Goal: Task Accomplishment & Management: Use online tool/utility

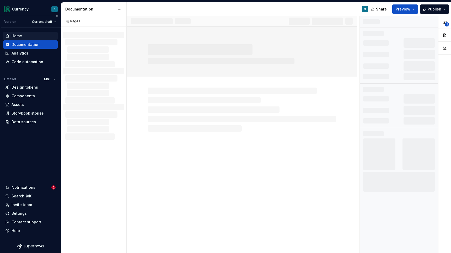
click at [22, 36] on div "Home" at bounding box center [17, 35] width 10 height 5
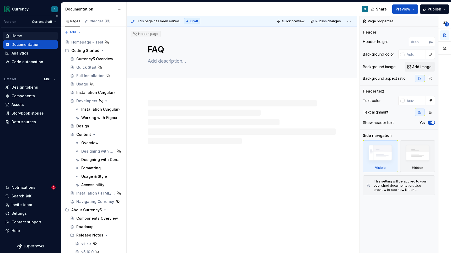
type textarea "*"
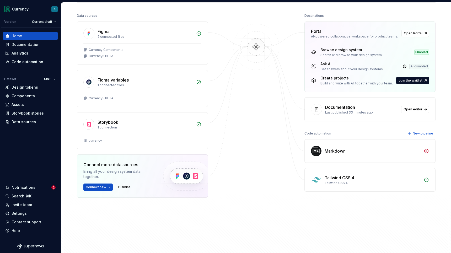
scroll to position [63, 0]
click at [331, 151] on div "Markdown" at bounding box center [335, 151] width 21 height 6
click at [316, 152] on img at bounding box center [316, 151] width 10 height 10
click at [426, 151] on icon at bounding box center [426, 151] width 4 height 4
click at [323, 151] on div "Markdown" at bounding box center [370, 150] width 131 height 23
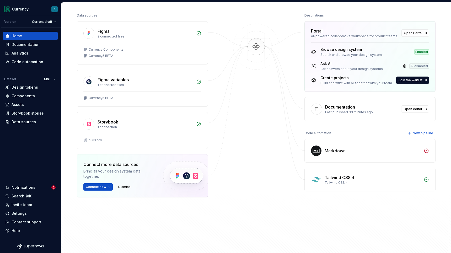
click at [322, 181] on div "Tailwind CSS 4 Tailwind CSS 4" at bounding box center [370, 179] width 131 height 23
click at [326, 151] on div "Markdown" at bounding box center [335, 151] width 21 height 6
click at [426, 152] on icon at bounding box center [426, 150] width 5 height 5
click at [426, 148] on icon at bounding box center [426, 150] width 5 height 5
click at [392, 149] on div "Markdown" at bounding box center [373, 151] width 96 height 6
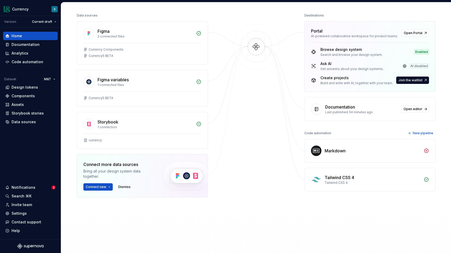
click at [318, 153] on img at bounding box center [316, 151] width 10 height 10
click at [324, 180] on div "Tailwind CSS 4 Tailwind CSS 4" at bounding box center [370, 179] width 131 height 23
click at [355, 183] on div "Tailwind CSS 4" at bounding box center [373, 183] width 96 height 4
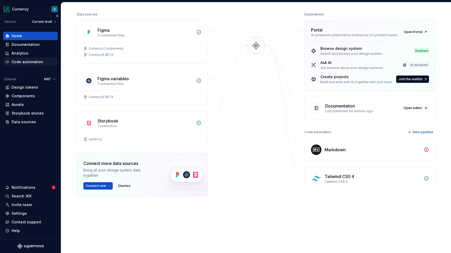
click at [26, 64] on div "Code automation" at bounding box center [28, 61] width 32 height 5
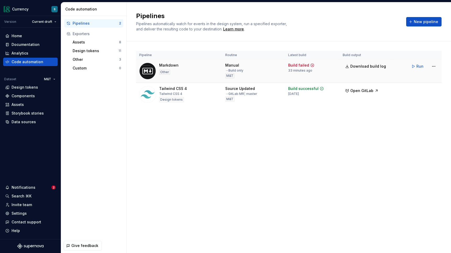
click at [173, 71] on div "Markdown Other" at bounding box center [168, 71] width 19 height 17
click at [434, 67] on html "Currency S Version Current draft Home Documentation Analytics Code automation D…" at bounding box center [225, 126] width 451 height 253
click at [417, 78] on div "Edit pipeline" at bounding box center [427, 77] width 45 height 5
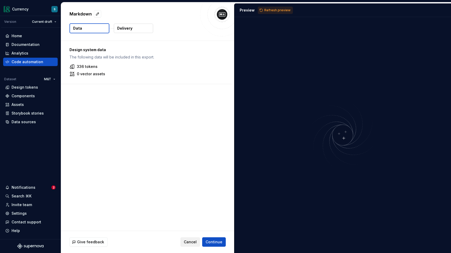
click at [191, 241] on span "Cancel" at bounding box center [190, 241] width 13 height 5
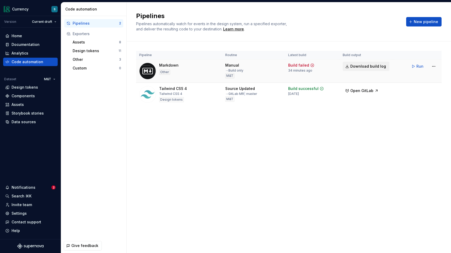
click at [358, 65] on span "Download build log" at bounding box center [368, 66] width 36 height 5
click at [161, 67] on div "Markdown" at bounding box center [168, 65] width 19 height 5
click at [418, 65] on span "Run" at bounding box center [419, 66] width 7 height 5
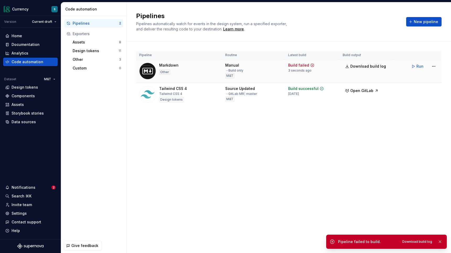
click at [312, 65] on icon at bounding box center [312, 65] width 4 height 4
click at [366, 66] on span "Download build log" at bounding box center [368, 66] width 36 height 5
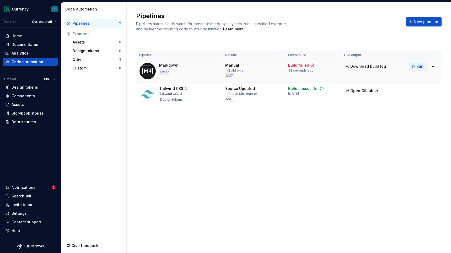
click at [417, 67] on span "Run" at bounding box center [419, 66] width 7 height 5
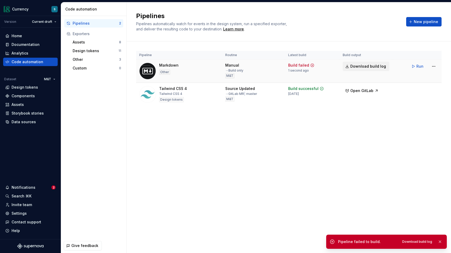
click at [365, 66] on span "Download build log" at bounding box center [368, 66] width 36 height 5
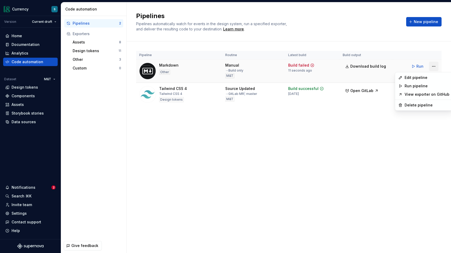
click at [433, 67] on html "Currency S Version Current draft Home Documentation Analytics Code automation D…" at bounding box center [225, 126] width 451 height 253
click at [409, 106] on div "Delete pipeline" at bounding box center [427, 105] width 45 height 5
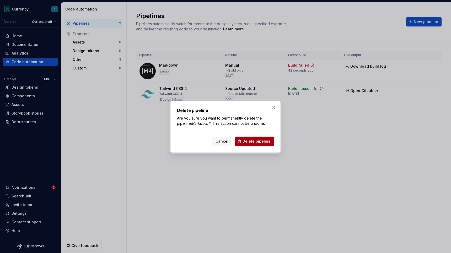
click at [257, 141] on span "Delete pipeline" at bounding box center [257, 141] width 28 height 5
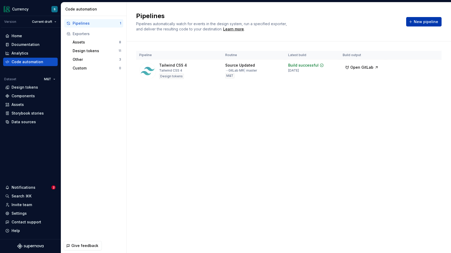
click at [421, 22] on span "New pipeline" at bounding box center [426, 21] width 24 height 5
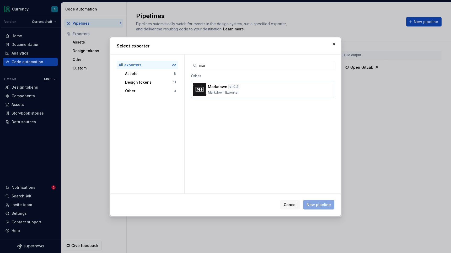
type input "mar"
click at [233, 89] on div "Markdown v 1.0.2 Markdown Exporter" at bounding box center [261, 89] width 106 height 10
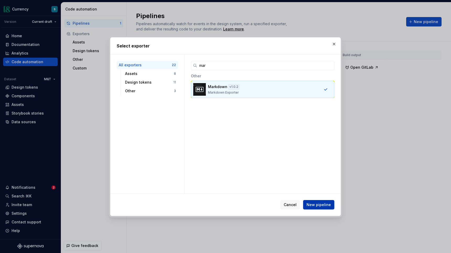
click at [315, 206] on span "New pipeline" at bounding box center [319, 204] width 24 height 5
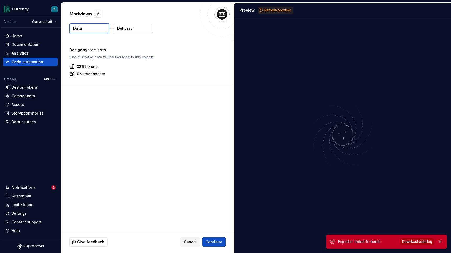
click at [420, 243] on span "Download build log" at bounding box center [417, 242] width 30 height 4
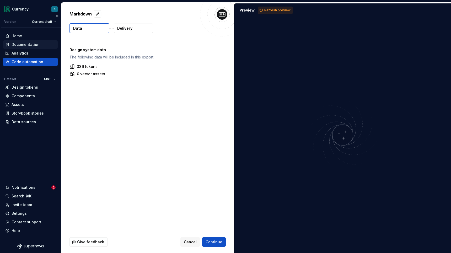
click at [28, 44] on div "Documentation" at bounding box center [26, 44] width 28 height 5
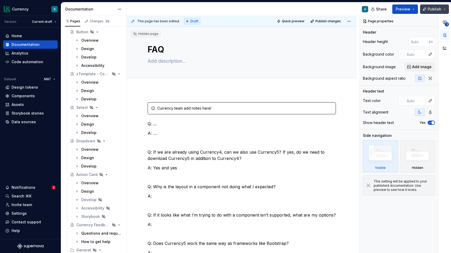
click at [447, 8] on button "Publish" at bounding box center [434, 8] width 29 height 9
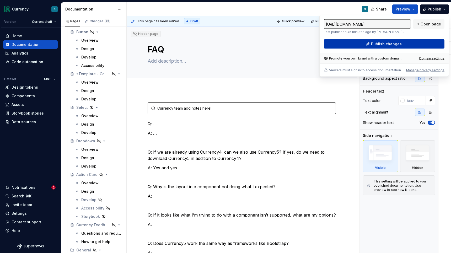
click at [397, 45] on span "Publish changes" at bounding box center [386, 43] width 31 height 5
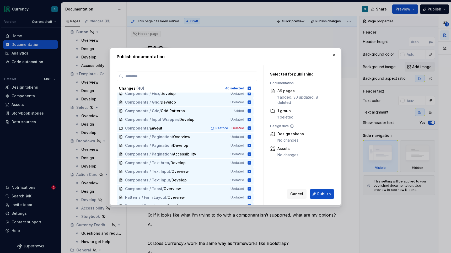
scroll to position [235, 0]
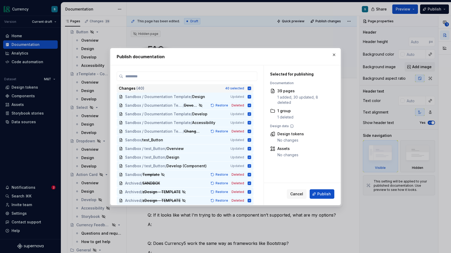
click at [251, 88] on icon at bounding box center [249, 88] width 4 height 4
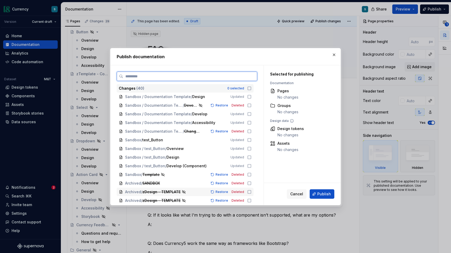
click at [251, 193] on icon at bounding box center [249, 191] width 3 height 3
click at [251, 201] on icon at bounding box center [249, 201] width 4 height 4
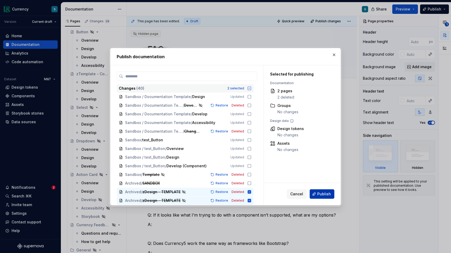
click at [324, 195] on span "Publish" at bounding box center [324, 193] width 14 height 5
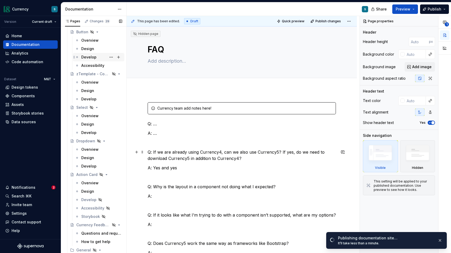
type textarea "*"
click at [16, 36] on div "Home" at bounding box center [17, 35] width 10 height 5
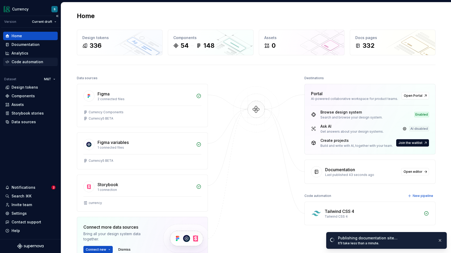
click at [26, 63] on div "Code automation" at bounding box center [28, 61] width 32 height 5
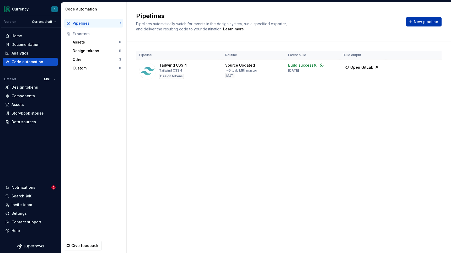
click at [438, 24] on span "New pipeline" at bounding box center [426, 21] width 24 height 5
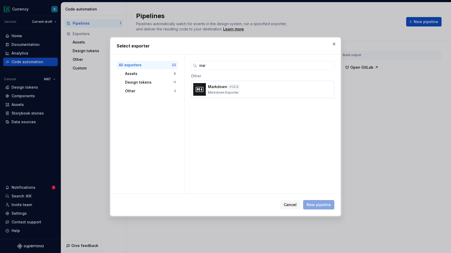
type input "mar"
click at [291, 91] on div "Markdown v 1.0.2 Markdown Exporter" at bounding box center [261, 89] width 106 height 10
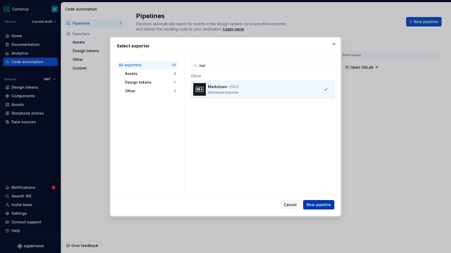
click at [314, 207] on span "New pipeline" at bounding box center [319, 204] width 24 height 5
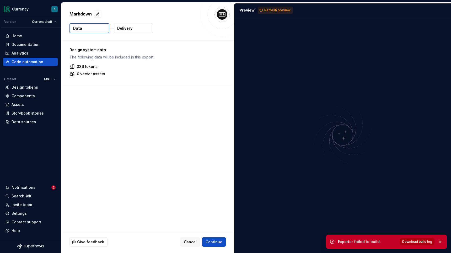
click at [415, 243] on span "Download build log" at bounding box center [417, 242] width 30 height 4
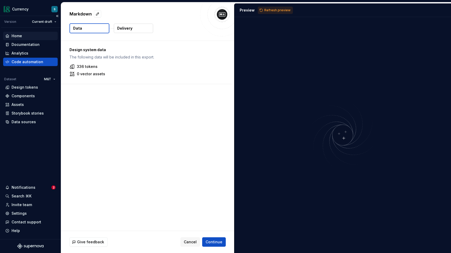
click at [22, 36] on div "Home" at bounding box center [30, 35] width 50 height 5
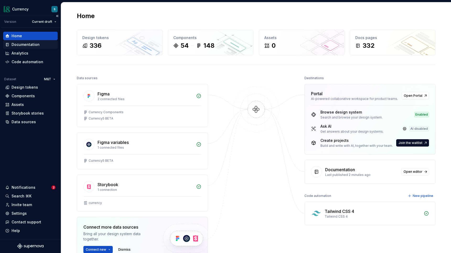
click at [28, 47] on div "Documentation" at bounding box center [26, 44] width 28 height 5
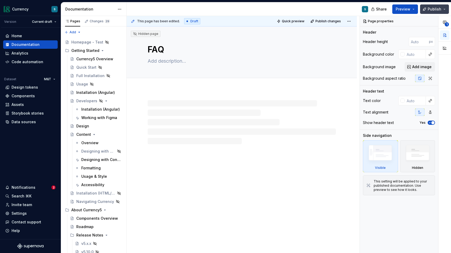
click at [444, 8] on button "Publish" at bounding box center [434, 8] width 29 height 9
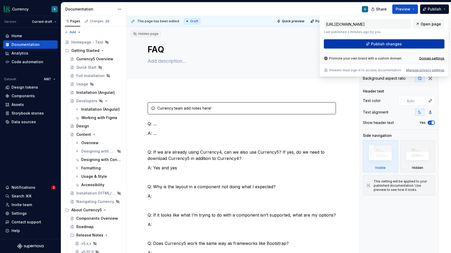
click at [373, 44] on span "Publish changes" at bounding box center [386, 43] width 31 height 5
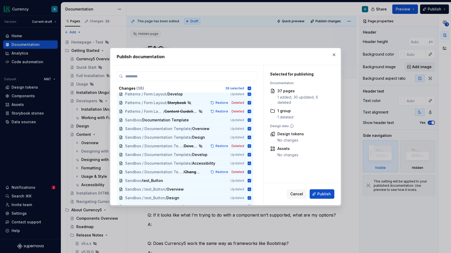
scroll to position [217, 0]
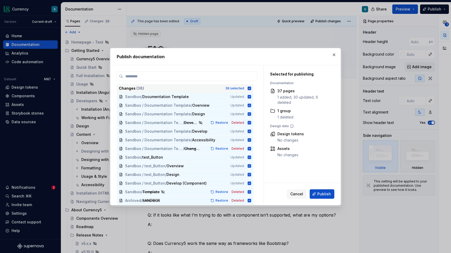
click at [251, 88] on icon at bounding box center [249, 88] width 3 height 3
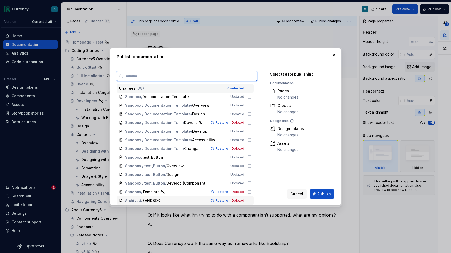
click at [251, 202] on icon at bounding box center [249, 201] width 4 height 4
click at [251, 192] on icon at bounding box center [249, 192] width 4 height 4
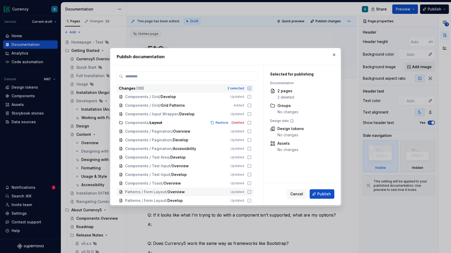
scroll to position [85, 0]
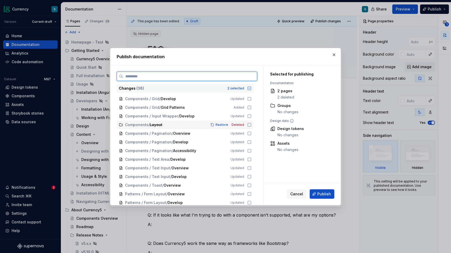
click at [251, 126] on icon at bounding box center [249, 125] width 4 height 4
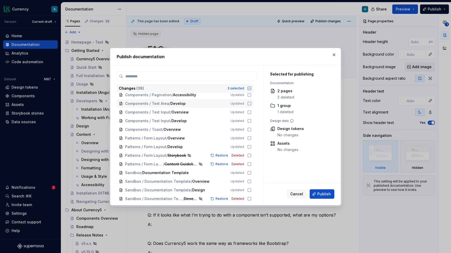
scroll to position [144, 0]
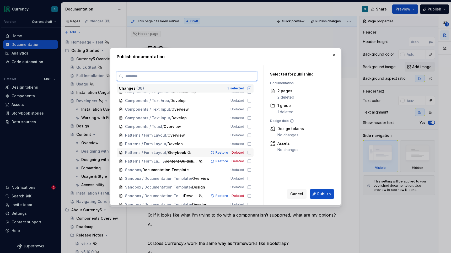
click at [251, 152] on icon at bounding box center [249, 153] width 4 height 4
click at [251, 162] on icon at bounding box center [249, 161] width 4 height 4
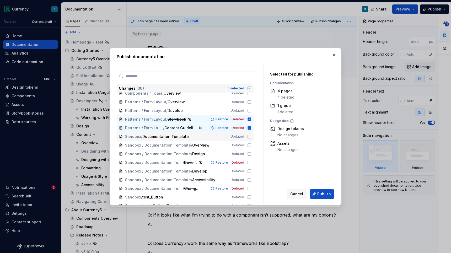
scroll to position [178, 0]
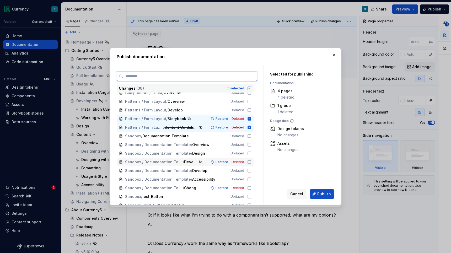
click at [251, 162] on icon at bounding box center [249, 162] width 4 height 4
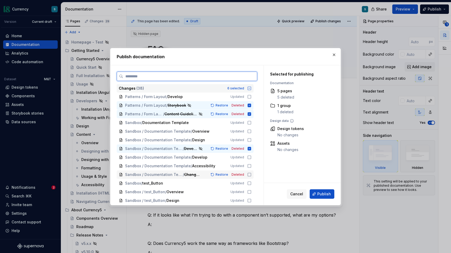
click at [251, 174] on icon at bounding box center [249, 175] width 4 height 4
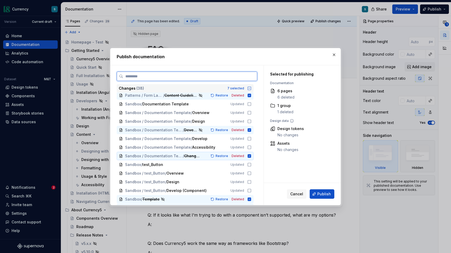
scroll to position [217, 0]
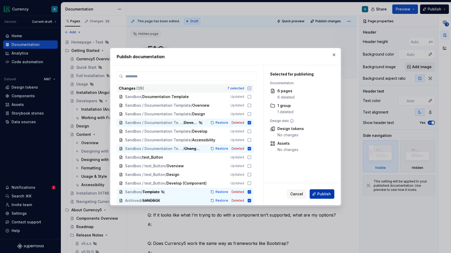
click at [326, 195] on span "Publish" at bounding box center [324, 193] width 14 height 5
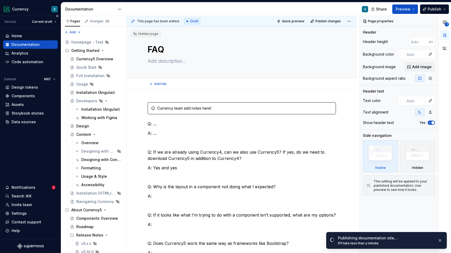
type textarea "*"
click at [22, 62] on div "Code automation" at bounding box center [28, 61] width 32 height 5
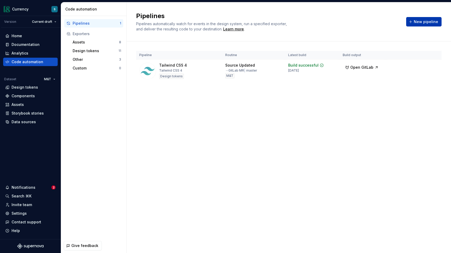
click at [417, 23] on span "New pipeline" at bounding box center [426, 21] width 24 height 5
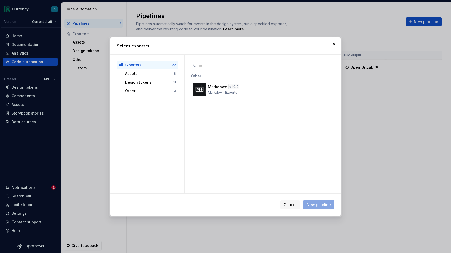
type input "m"
click at [219, 88] on p "Markdown" at bounding box center [217, 86] width 19 height 5
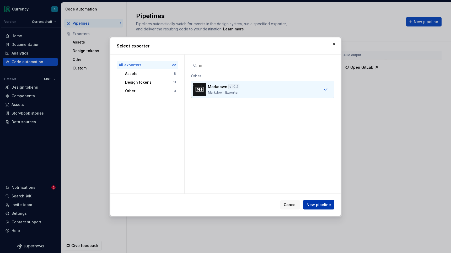
click at [324, 206] on span "New pipeline" at bounding box center [319, 204] width 24 height 5
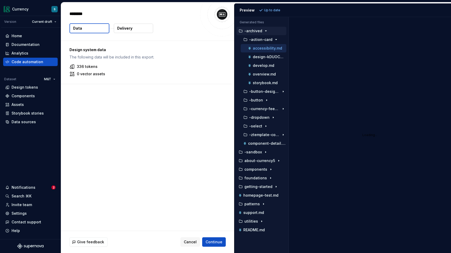
type textarea "*"
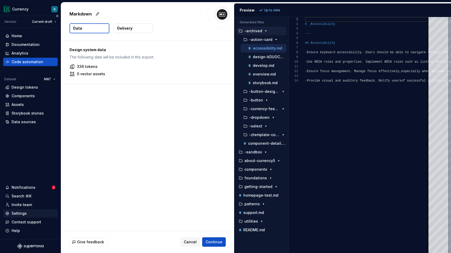
click at [17, 213] on div "Settings" at bounding box center [19, 213] width 15 height 5
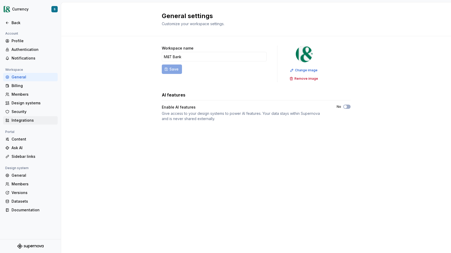
click at [28, 122] on div "Integrations" at bounding box center [34, 120] width 44 height 5
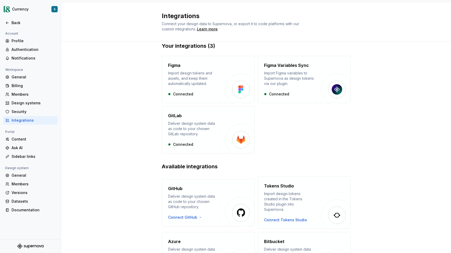
scroll to position [27, 0]
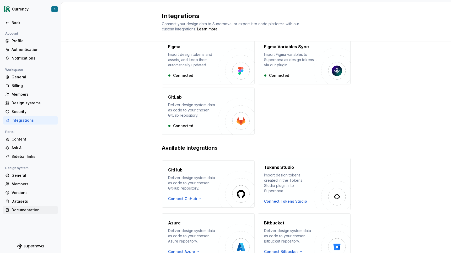
click at [32, 211] on div "Documentation" at bounding box center [34, 209] width 44 height 5
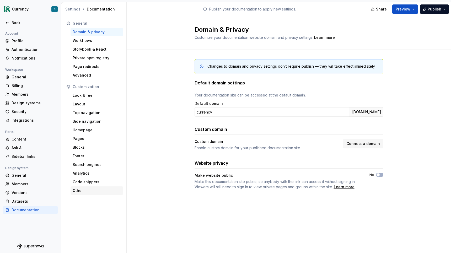
click at [80, 191] on div "Other" at bounding box center [97, 190] width 49 height 5
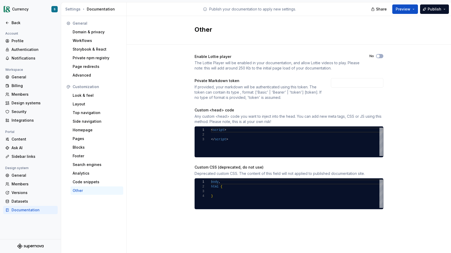
click at [266, 55] on div "Enable Lottie player" at bounding box center [277, 56] width 165 height 5
